Goal: Transaction & Acquisition: Purchase product/service

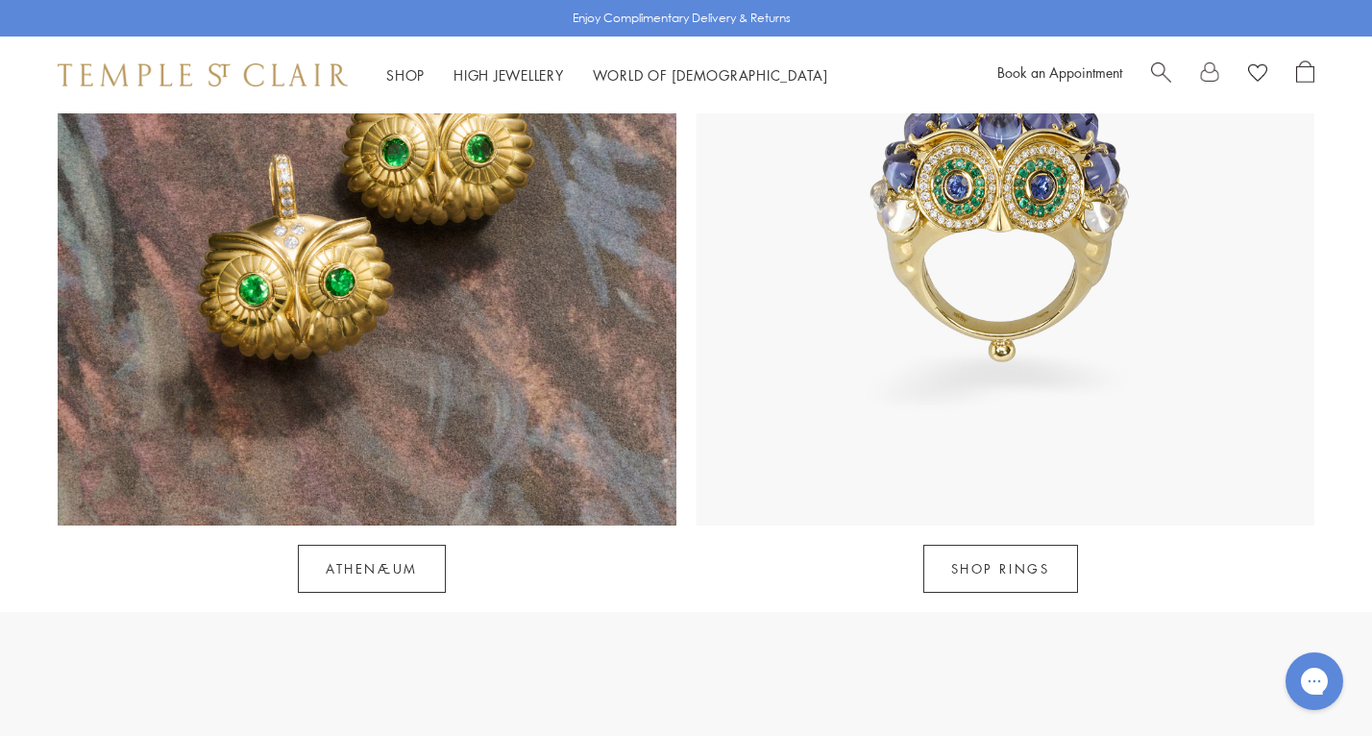
scroll to position [1910, 0]
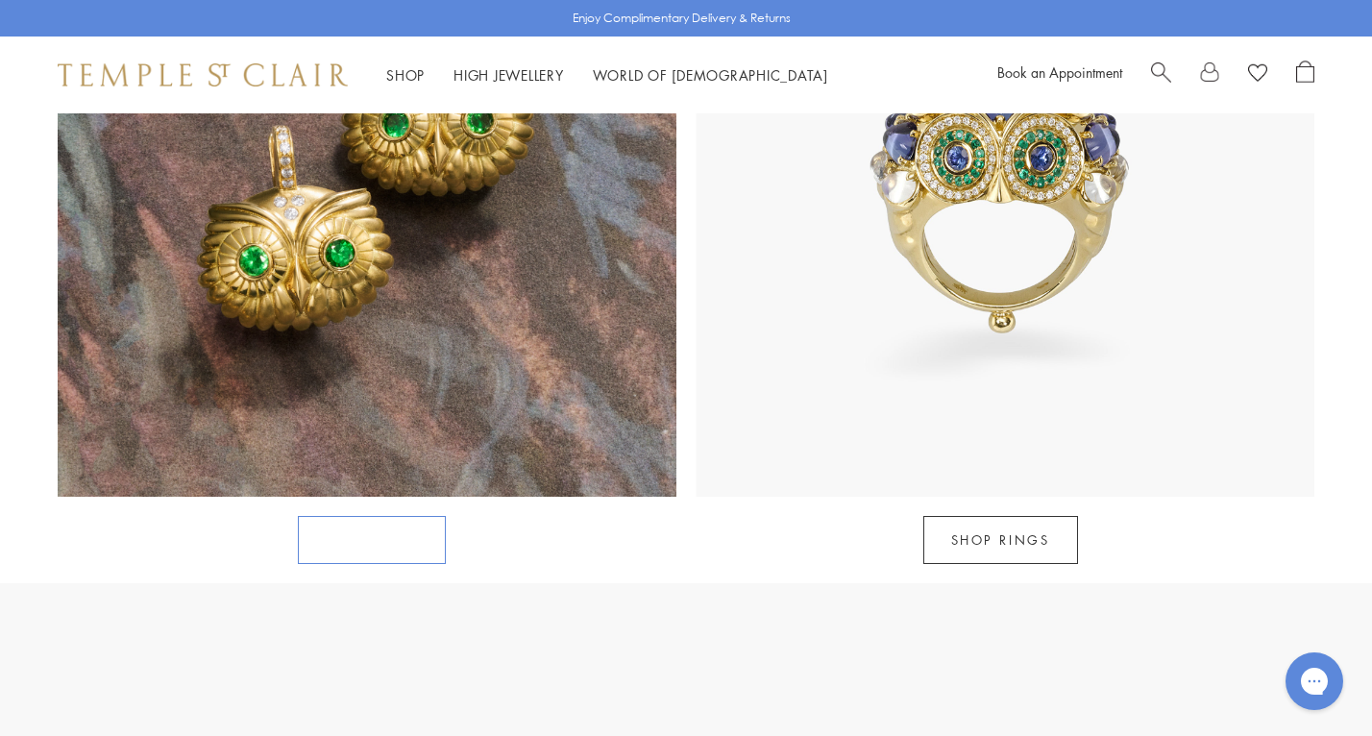
click at [367, 516] on link "Athenæum" at bounding box center [372, 540] width 148 height 48
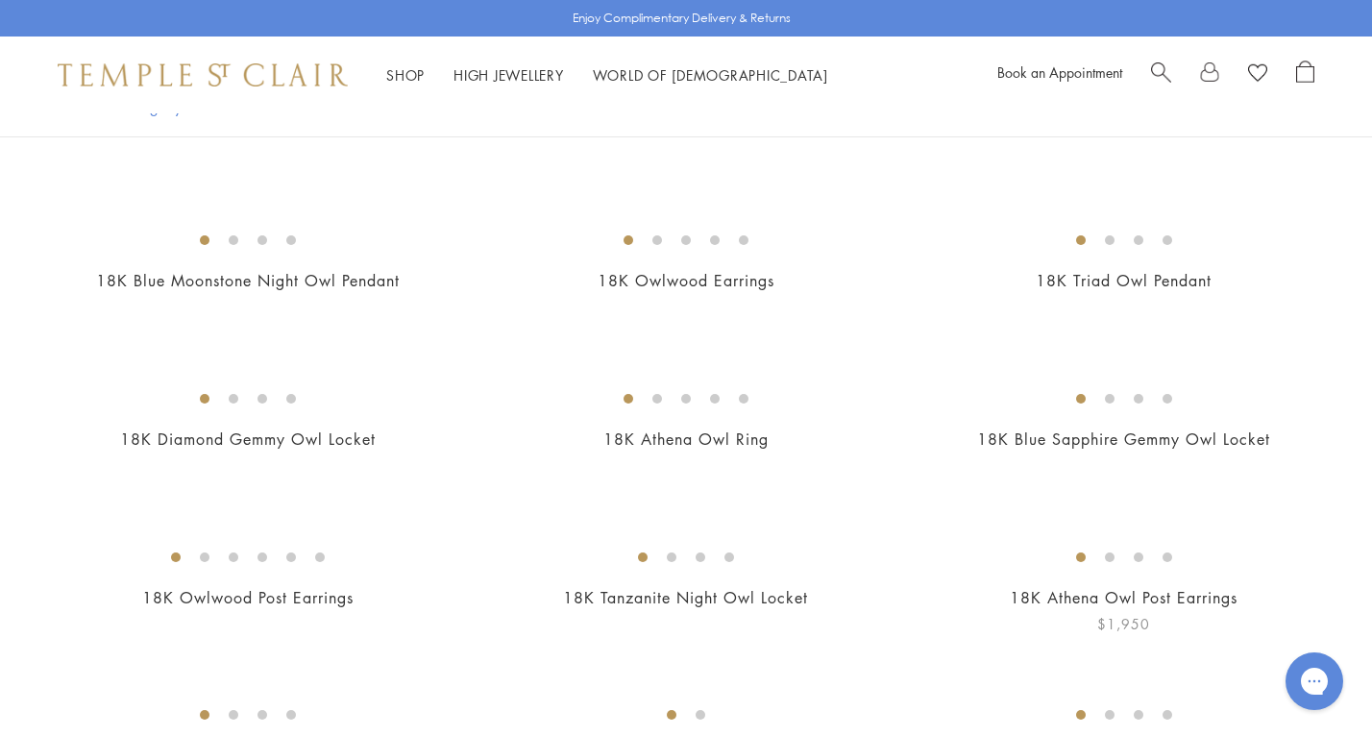
scroll to position [589, 0]
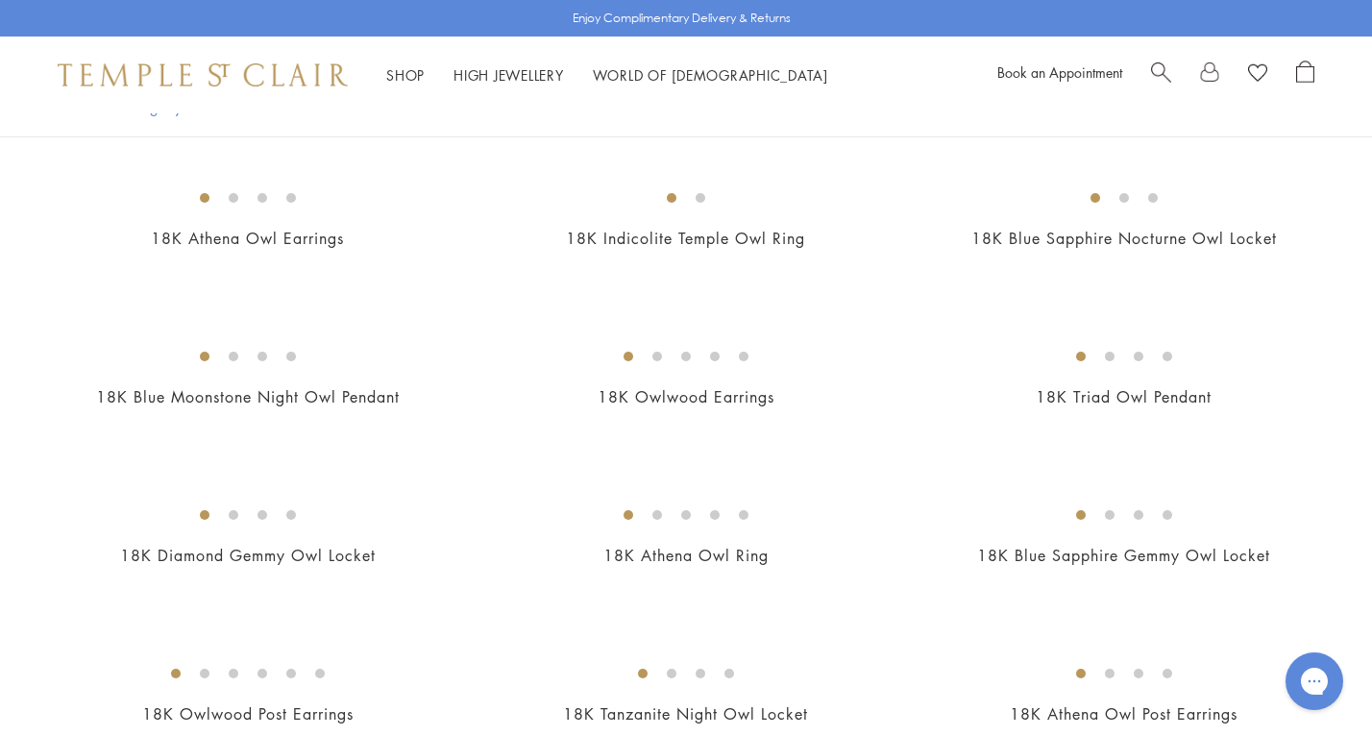
click at [1156, 73] on span "Search" at bounding box center [1161, 71] width 20 height 20
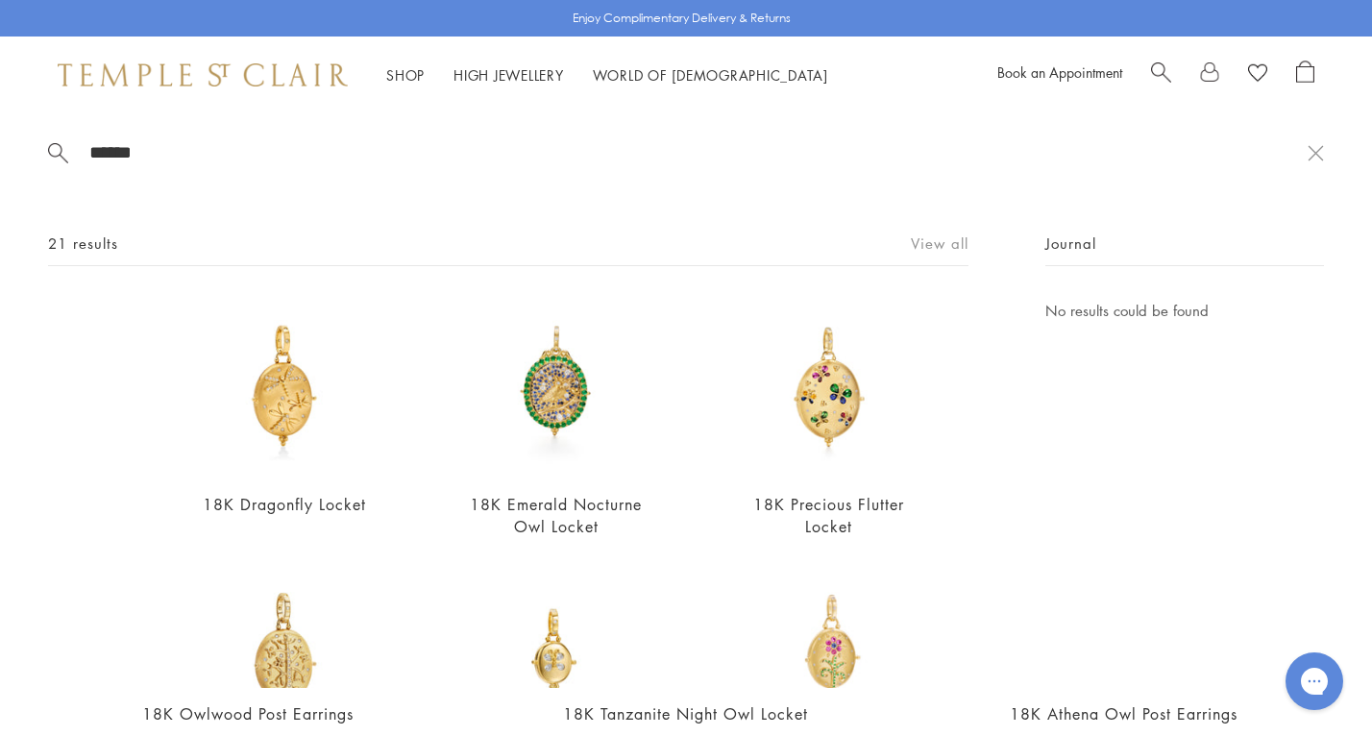
type input "******"
click at [946, 238] on link "View all" at bounding box center [940, 242] width 58 height 21
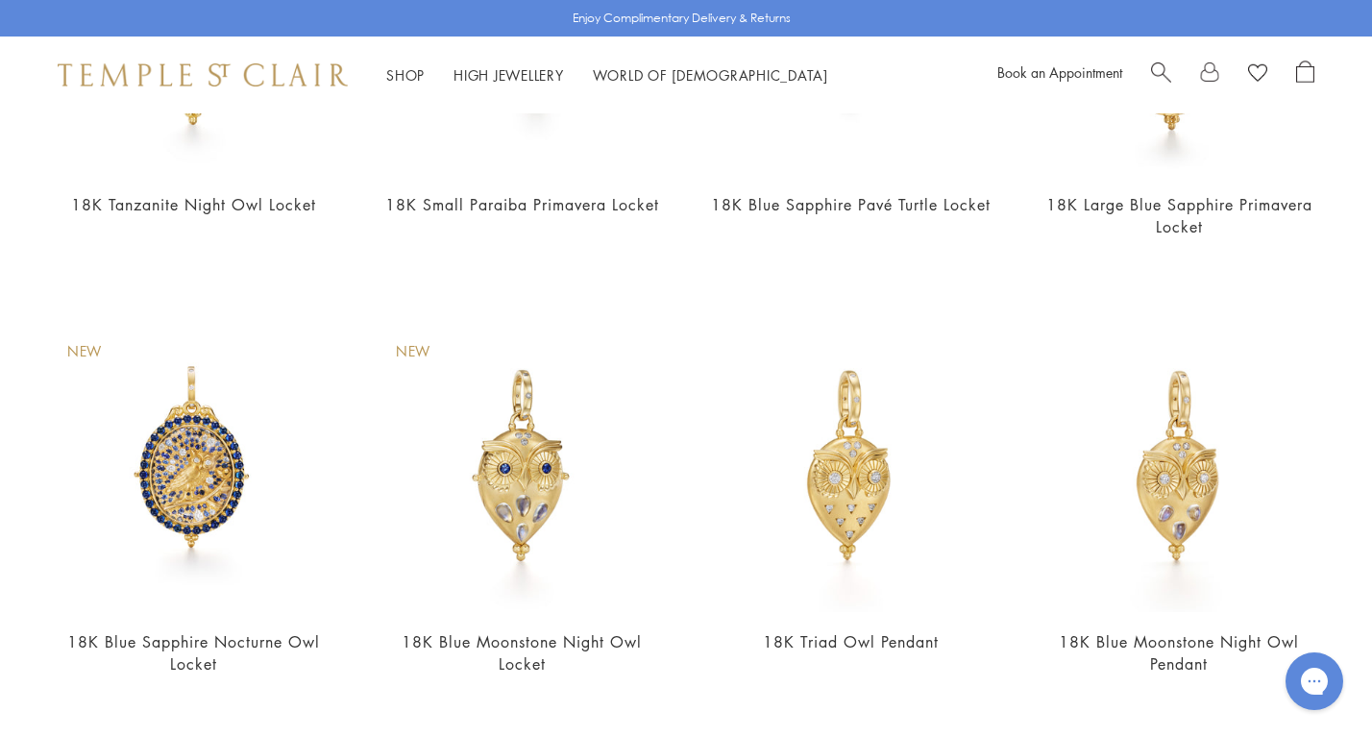
scroll to position [1679, 0]
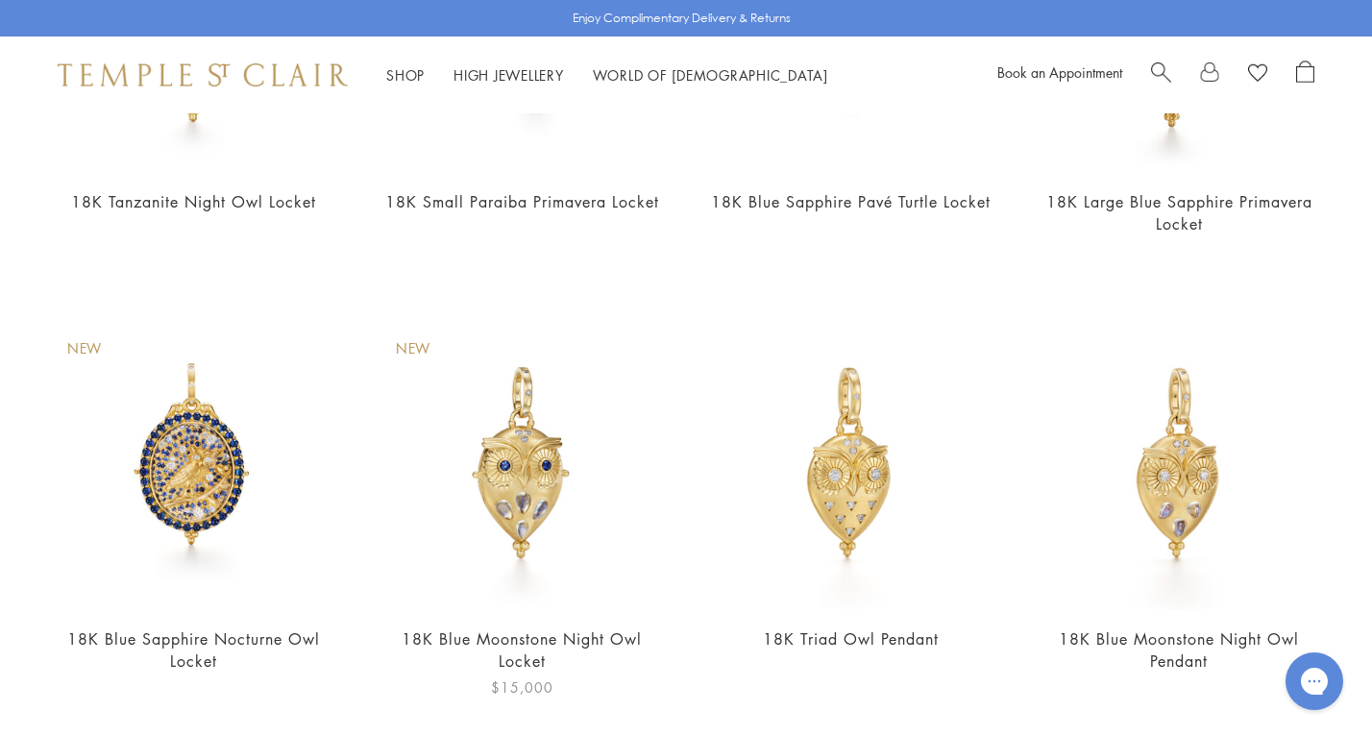
click at [539, 504] on img at bounding box center [522, 464] width 290 height 290
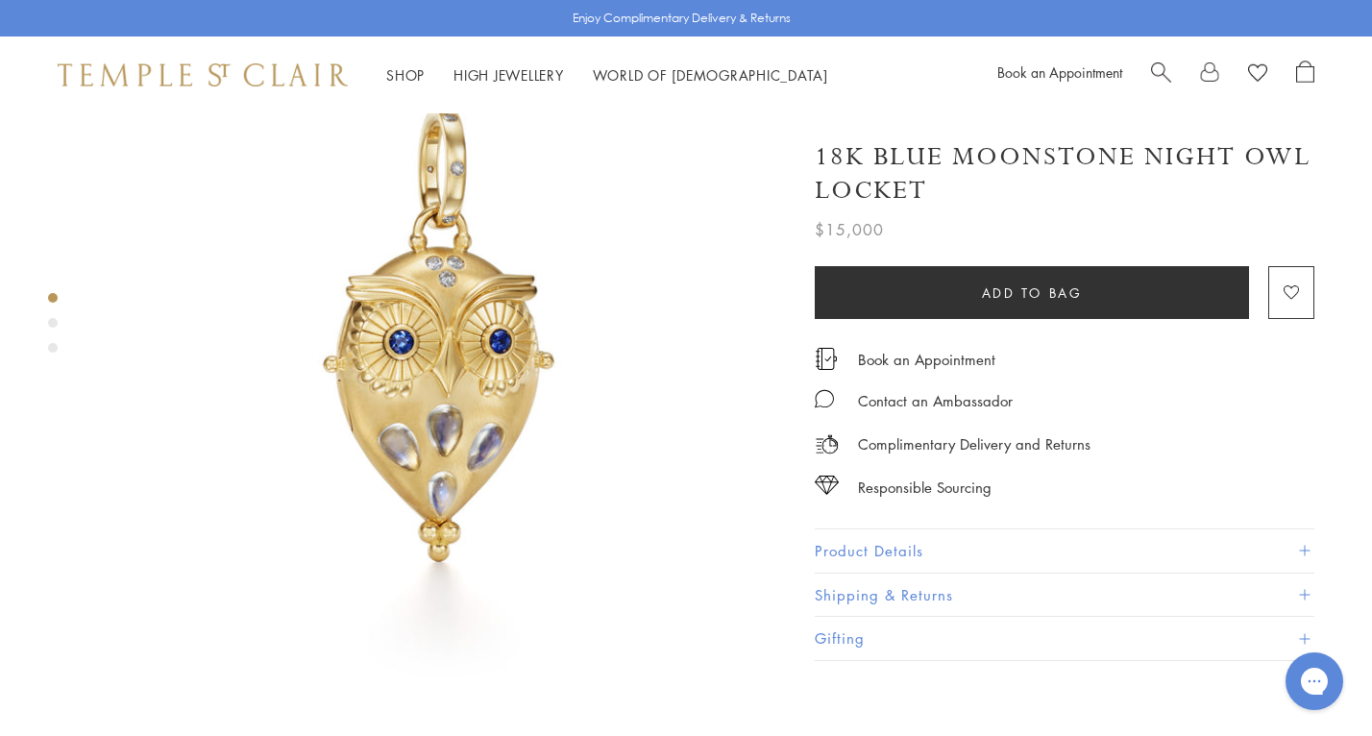
scroll to position [144, 0]
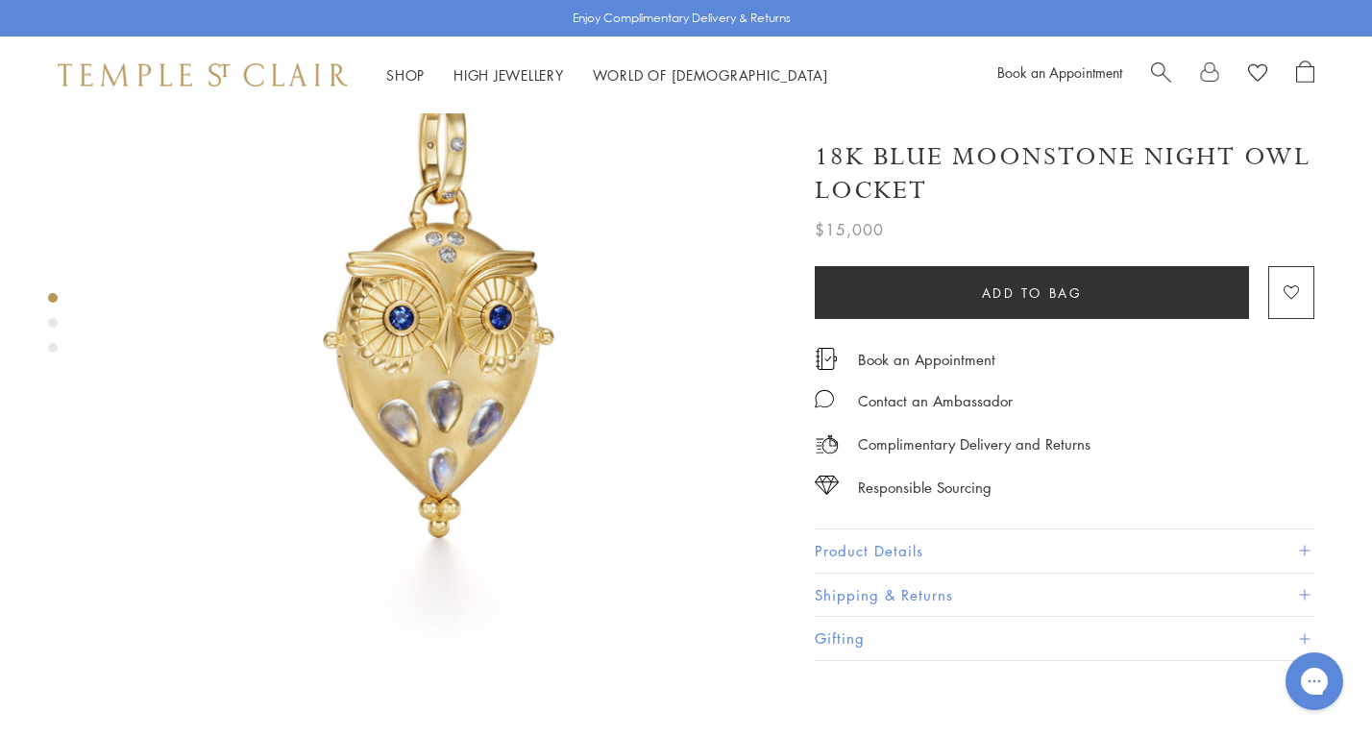
click at [52, 322] on div "Product gallery navigation" at bounding box center [53, 323] width 10 height 10
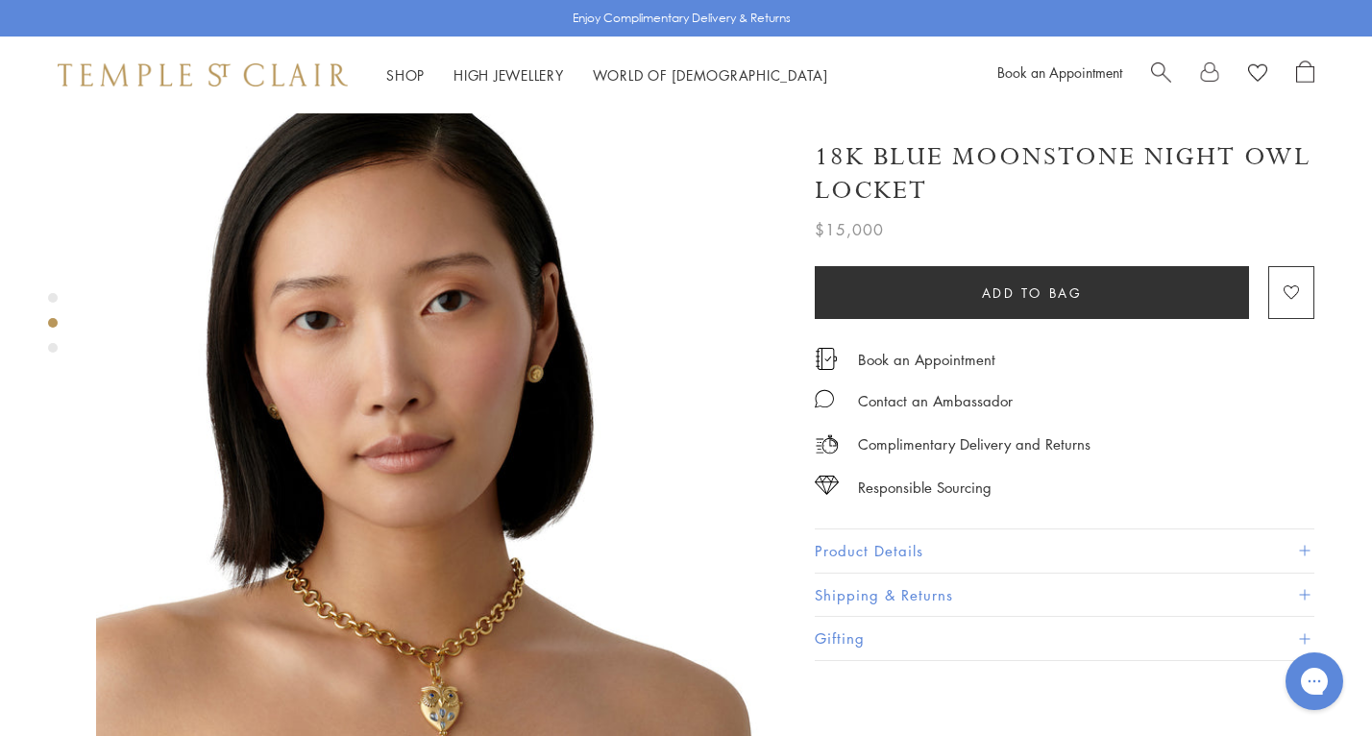
scroll to position [768, 0]
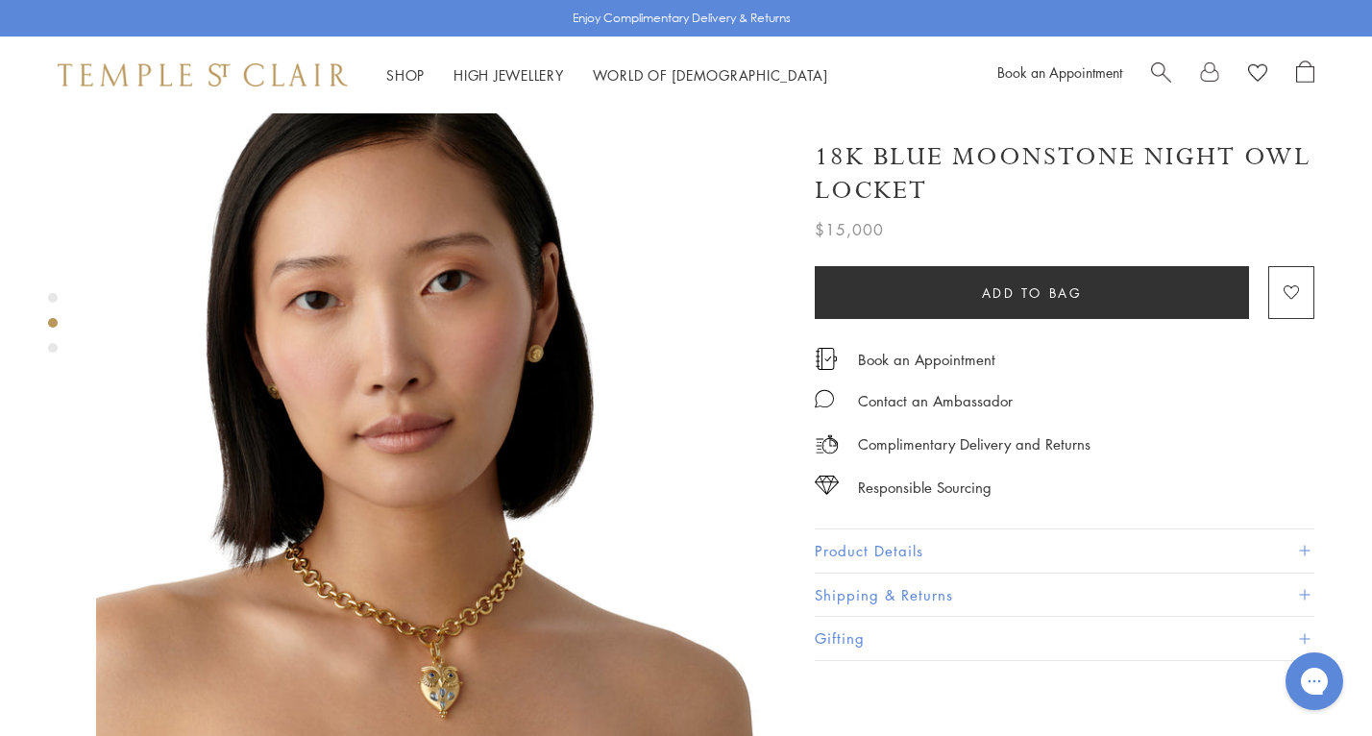
click at [48, 345] on div at bounding box center [421, 408] width 843 height 2127
click at [53, 346] on div "Product gallery navigation" at bounding box center [53, 348] width 10 height 10
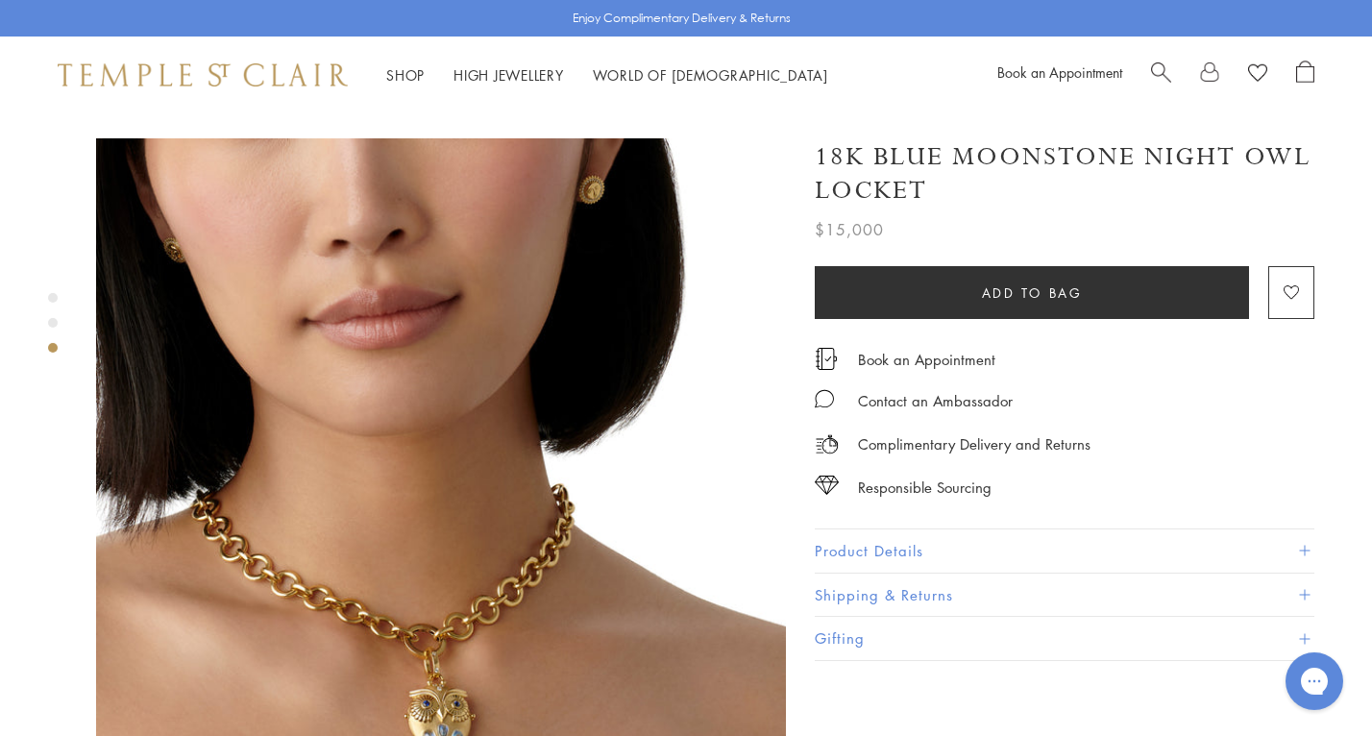
scroll to position [1416, 0]
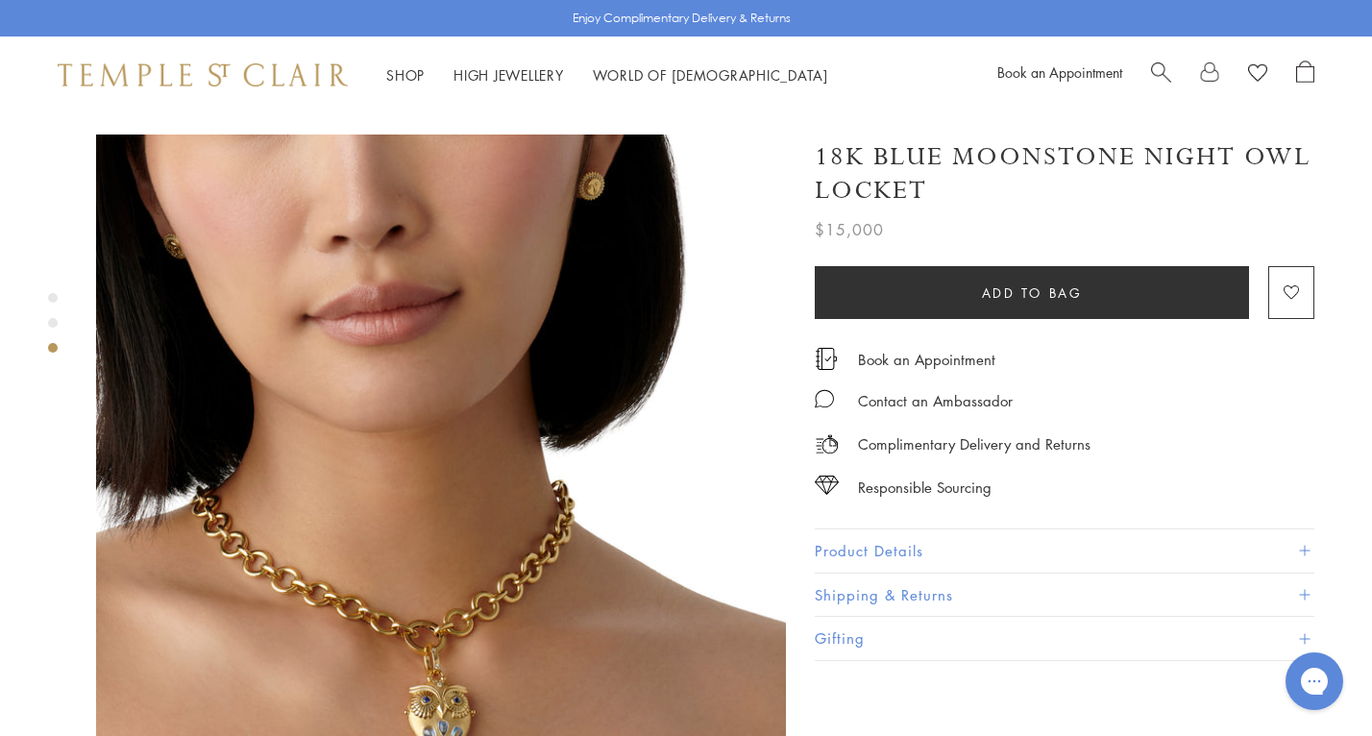
click at [393, 550] on img at bounding box center [441, 479] width 690 height 690
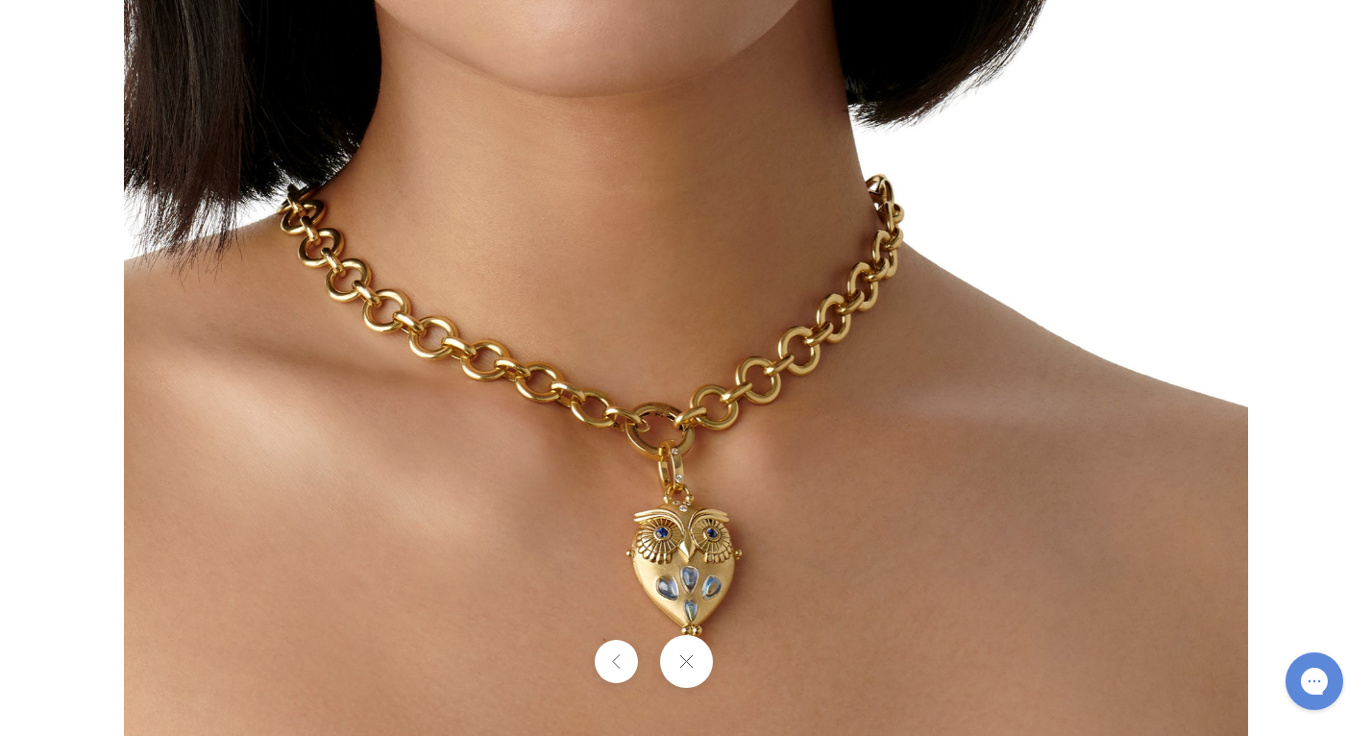
click at [867, 458] on img at bounding box center [686, 174] width 1124 height 1124
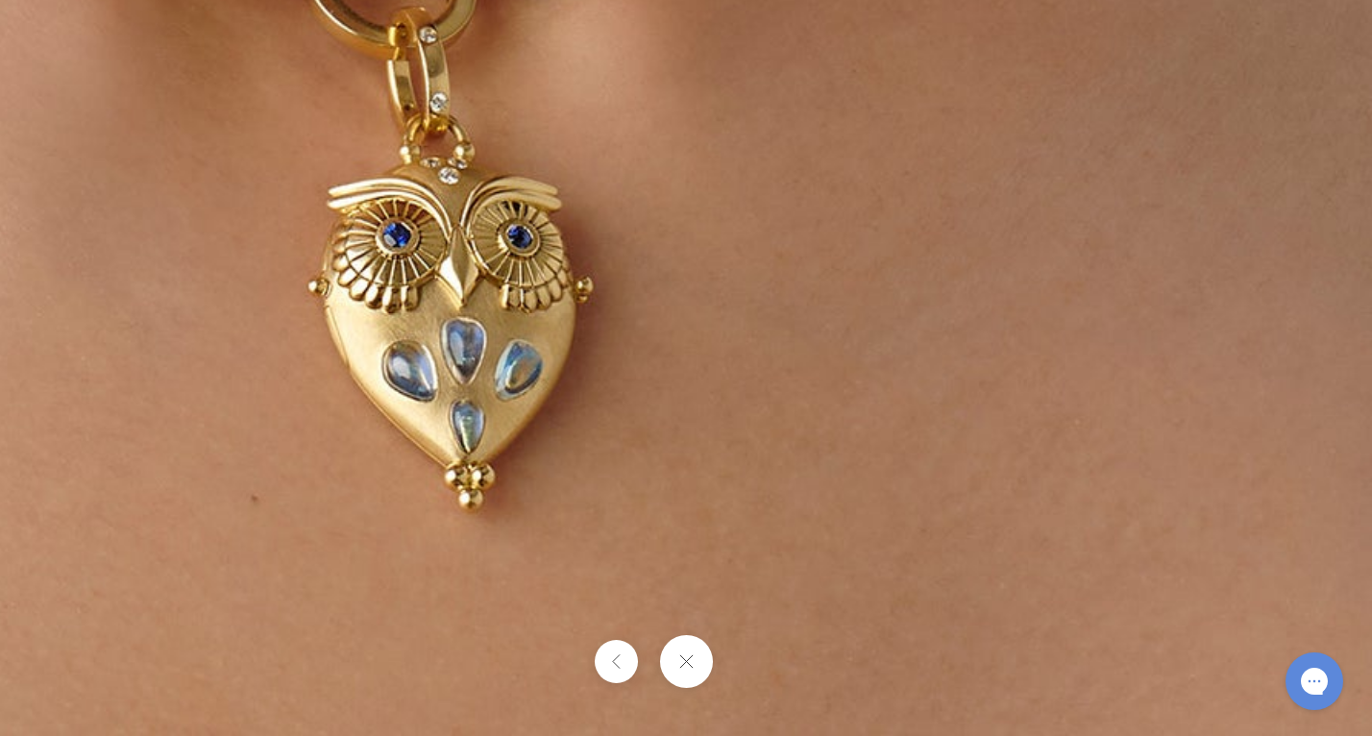
click at [698, 656] on button at bounding box center [685, 661] width 53 height 53
